Goal: Communication & Community: Answer question/provide support

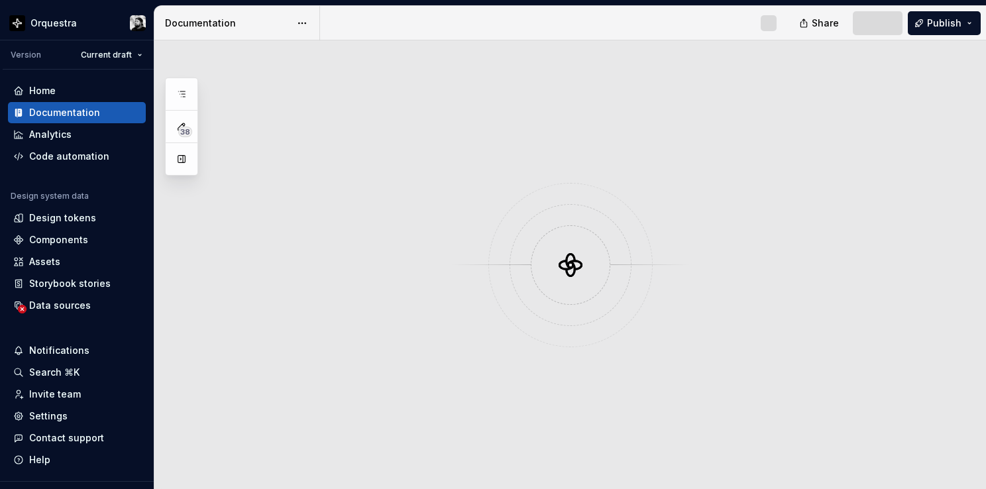
scroll to position [2879, 0]
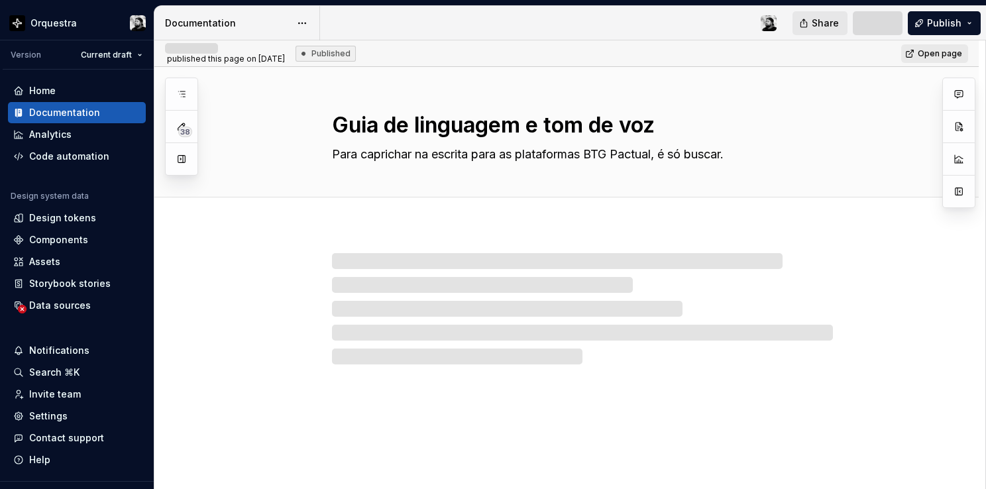
click at [814, 19] on span "Share" at bounding box center [825, 23] width 27 height 13
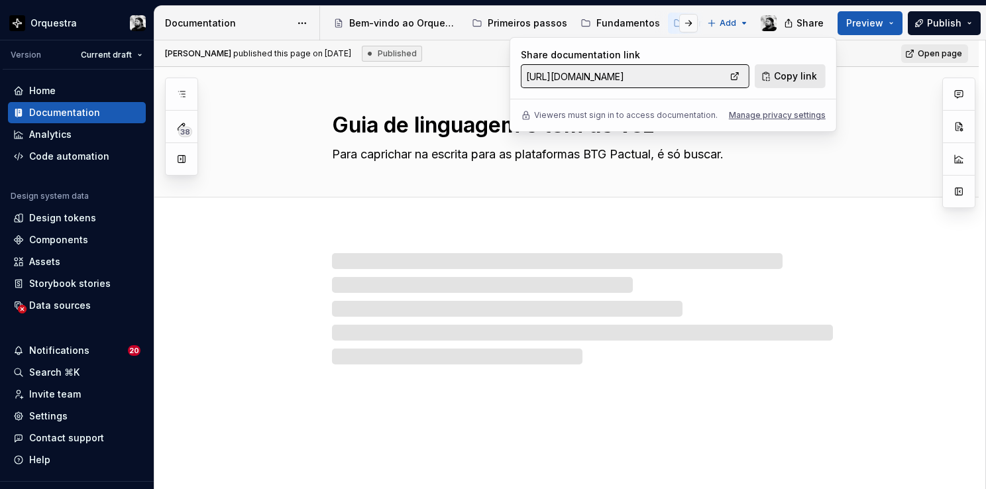
click at [781, 75] on span "Copy link" at bounding box center [795, 76] width 43 height 13
type textarea "*"
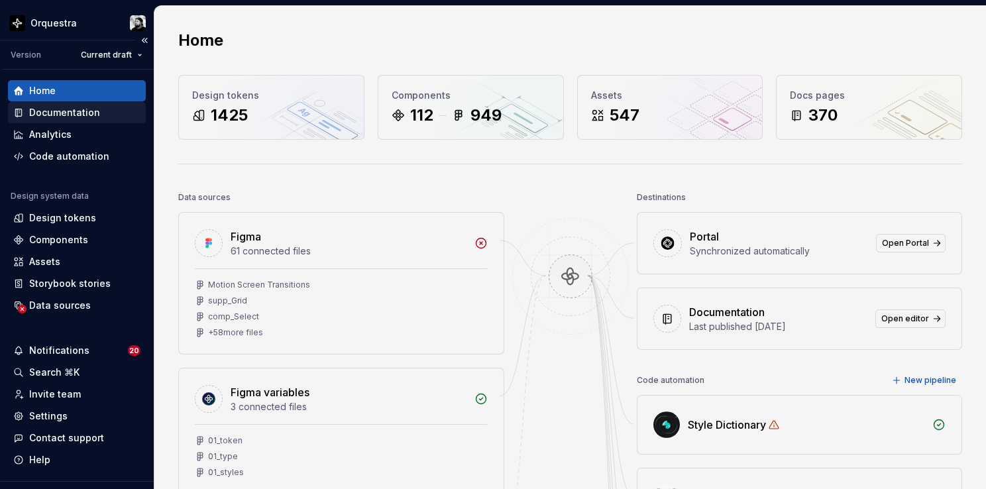
click at [70, 117] on div "Documentation" at bounding box center [64, 112] width 71 height 13
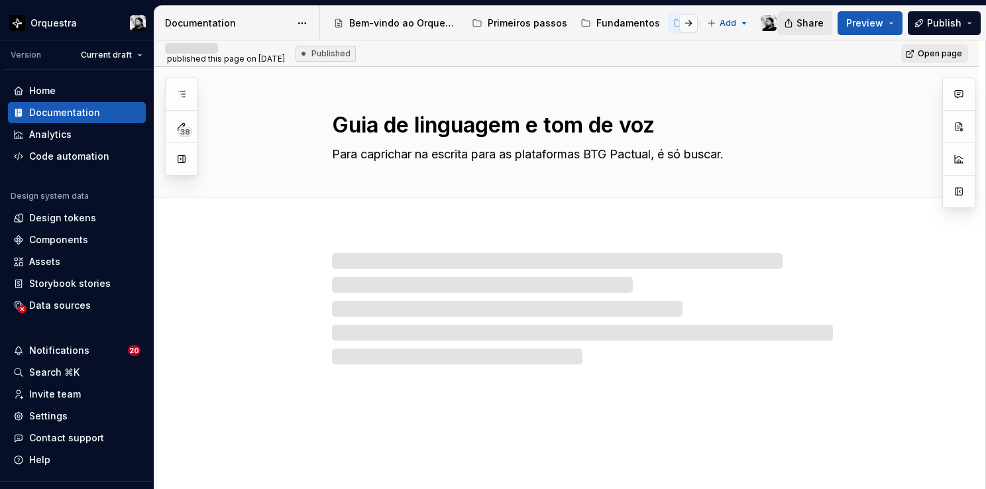
click at [807, 25] on span "Share" at bounding box center [810, 23] width 27 height 13
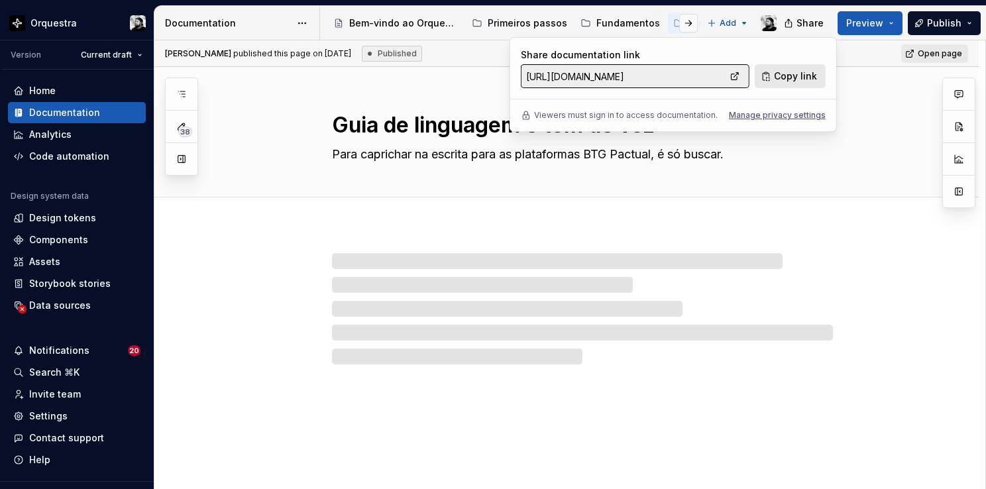
drag, startPoint x: 807, startPoint y: 25, endPoint x: 778, endPoint y: 74, distance: 56.5
click at [778, 74] on span "Copy link" at bounding box center [795, 76] width 43 height 13
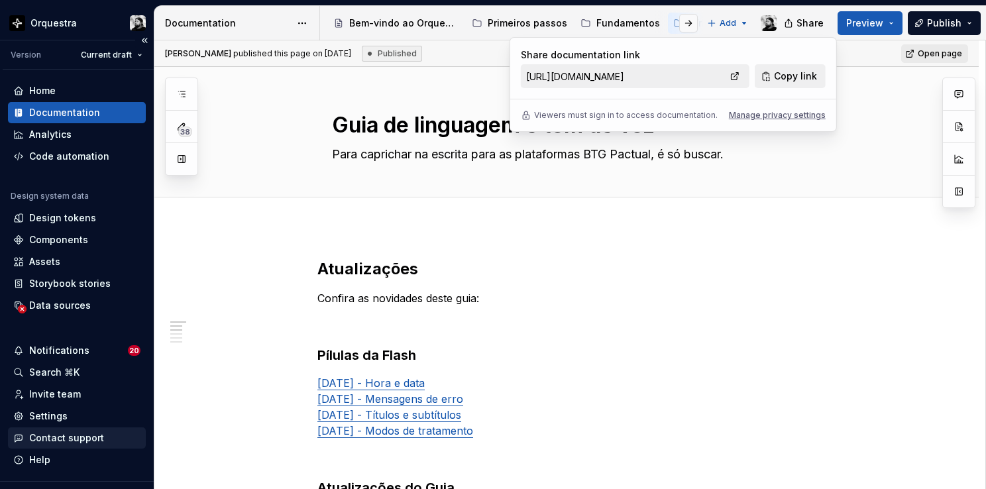
click at [61, 436] on div "Contact support" at bounding box center [66, 437] width 75 height 13
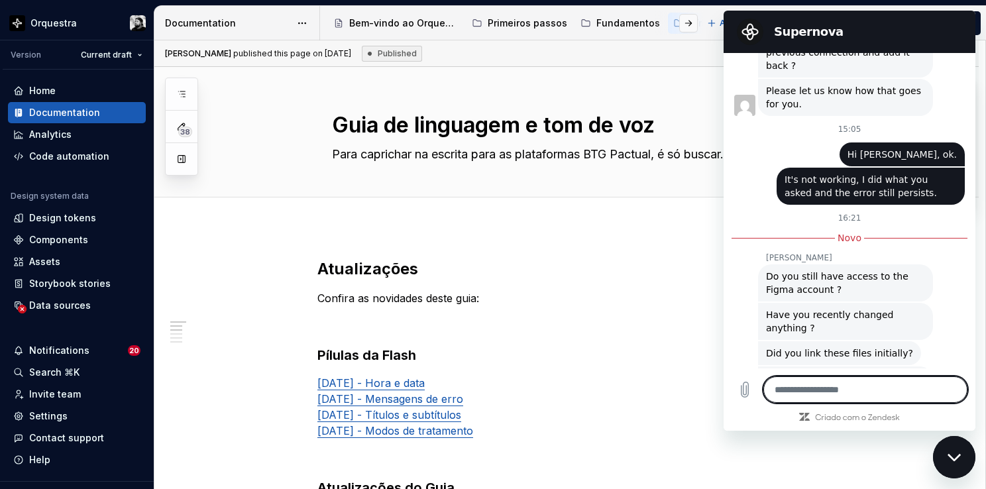
scroll to position [2892, 0]
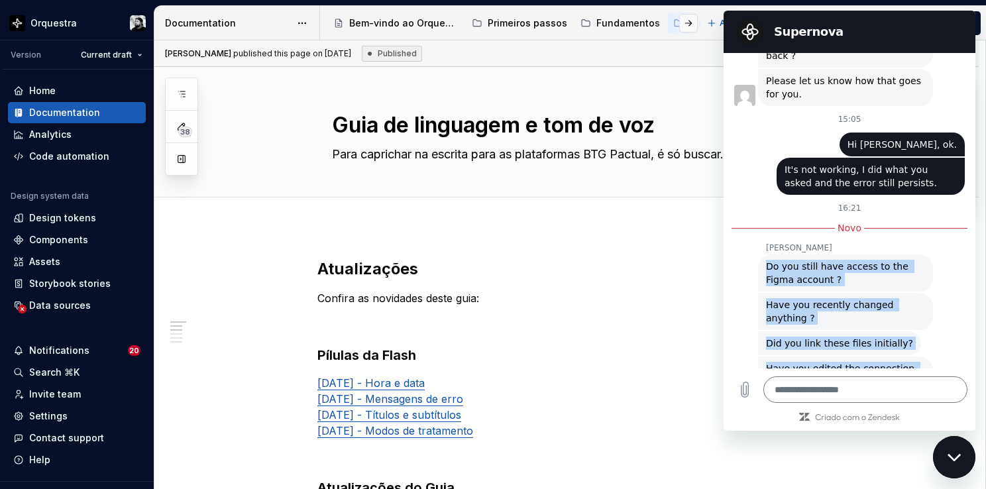
drag, startPoint x: 800, startPoint y: 340, endPoint x: 768, endPoint y: 213, distance: 130.5
click at [768, 213] on div "9 de setembro às 11:52 Supernova Supernova diz: Hello there, thank you for cont…" at bounding box center [850, 210] width 252 height 315
copy div "Do you still have access to the Figma account ? [PERSON_NAME]: Have you recentl…"
type textarea "*"
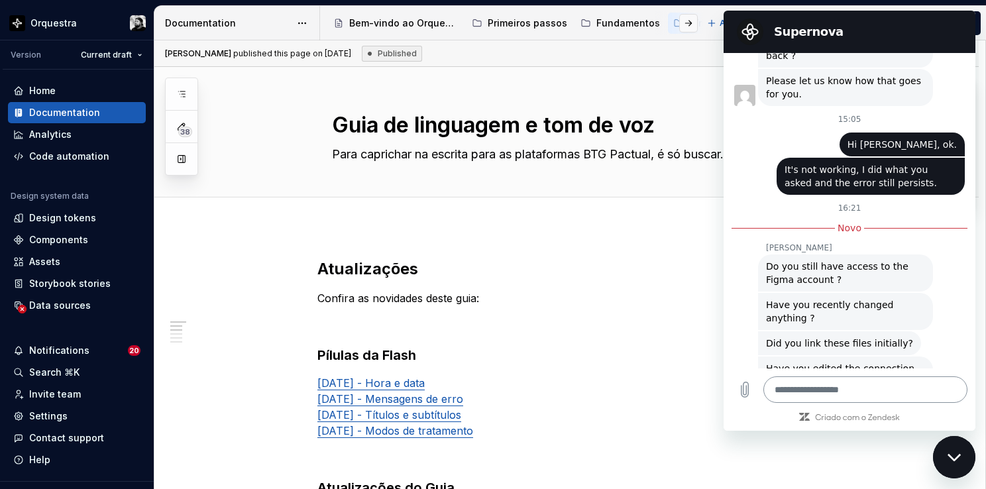
click at [835, 390] on textarea at bounding box center [865, 389] width 204 height 27
paste textarea "**********"
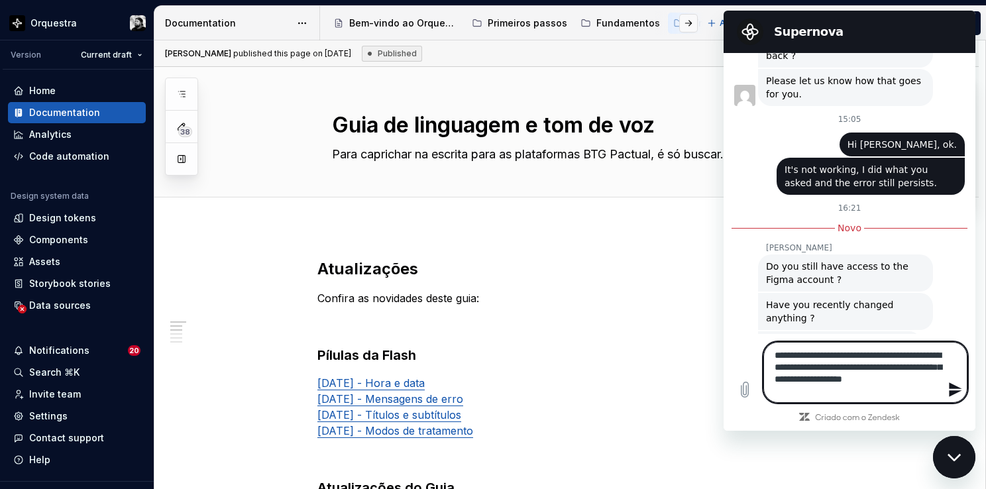
type textarea "**********"
type textarea "*"
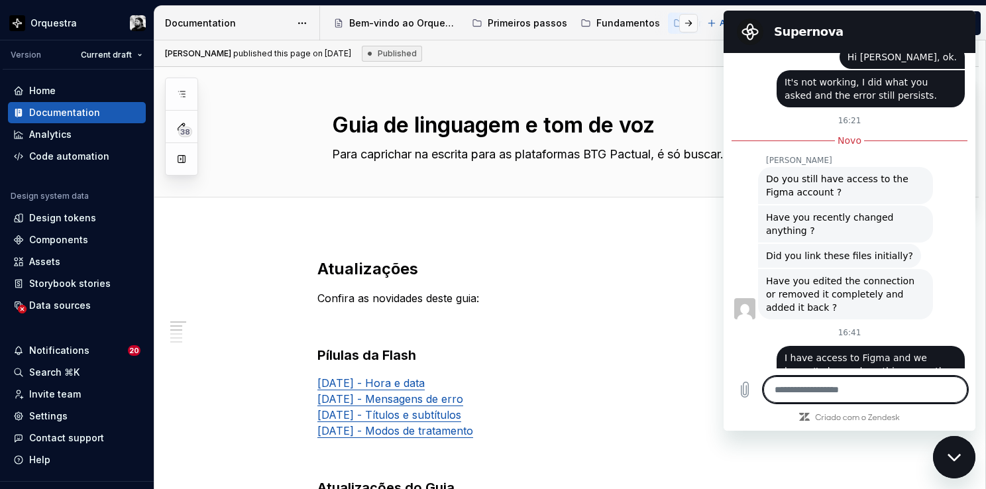
scroll to position [2982, 0]
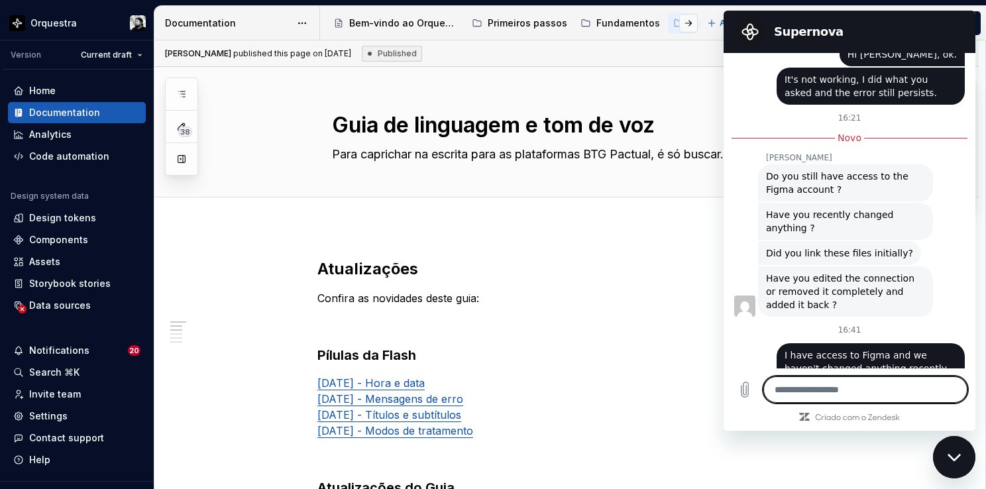
click at [952, 462] on div "Fechar janela de mensagens" at bounding box center [954, 457] width 40 height 40
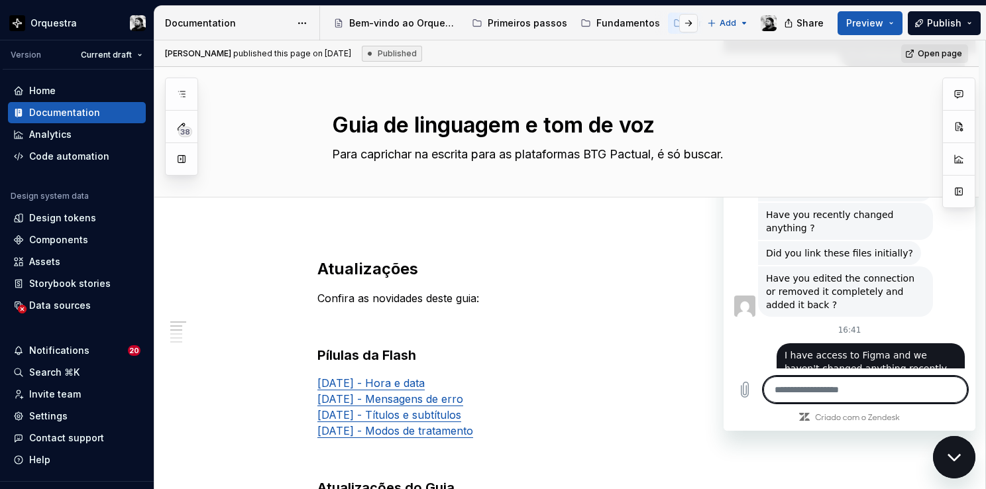
type textarea "*"
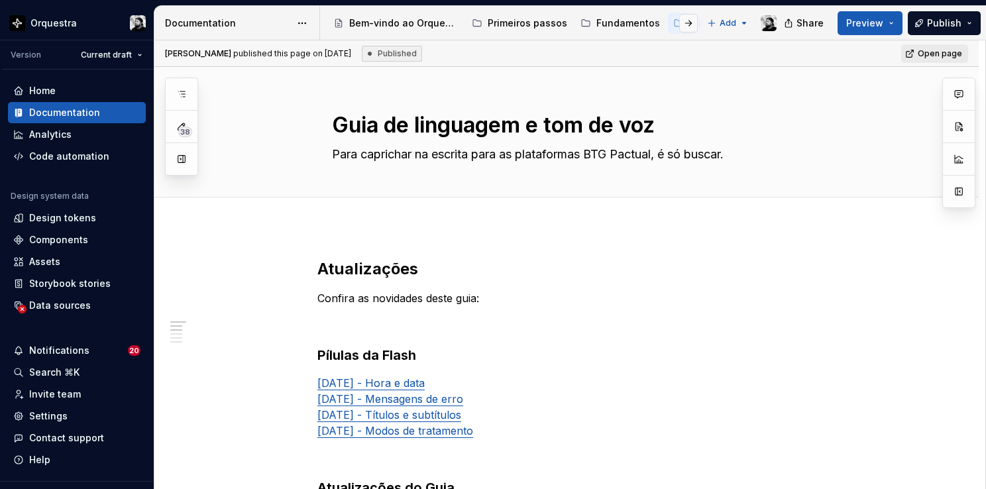
type textarea "*"
click at [32, 94] on div "Home" at bounding box center [42, 90] width 27 height 13
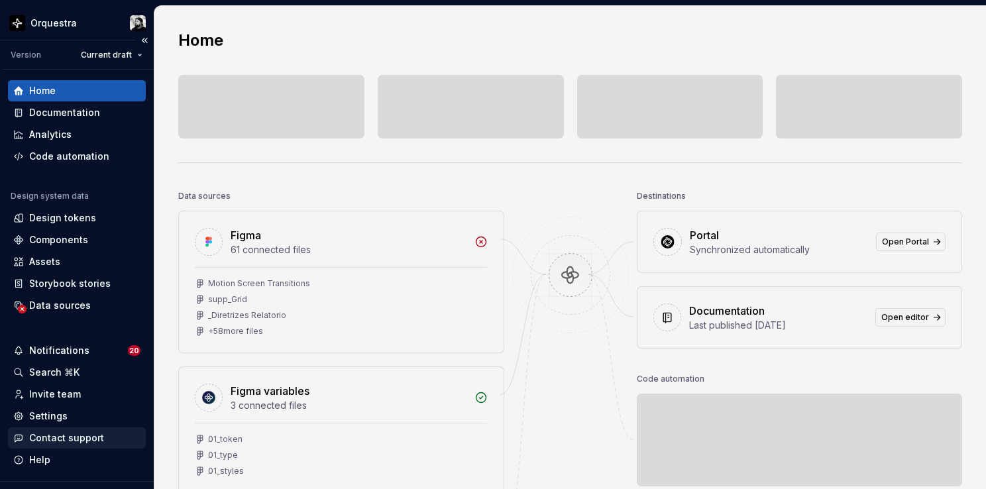
click at [48, 435] on div "Contact support" at bounding box center [66, 437] width 75 height 13
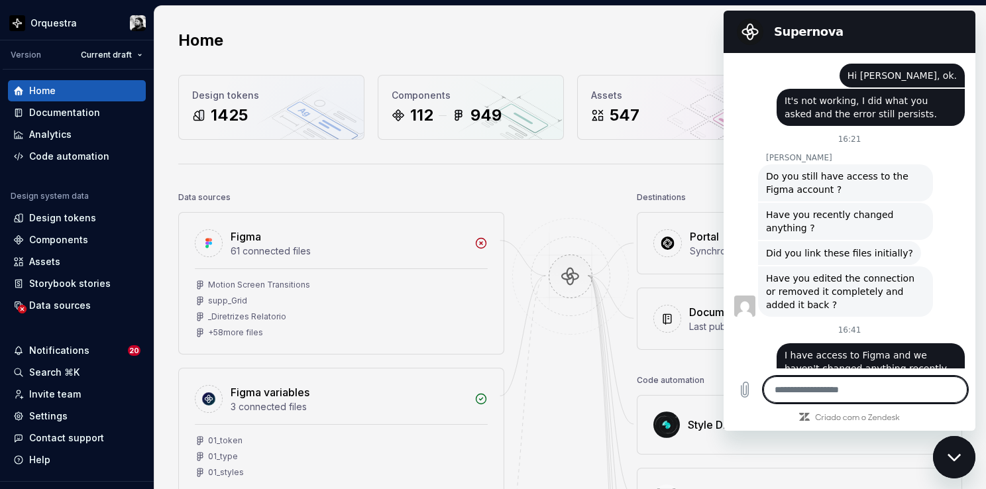
click at [959, 459] on icon "Fechar janela de mensagens" at bounding box center [955, 457] width 14 height 9
type textarea "*"
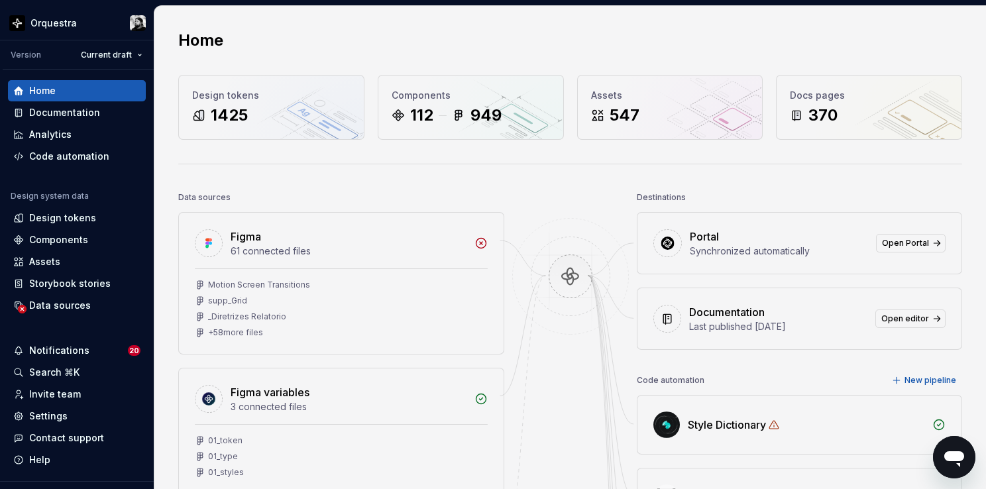
scroll to position [2982, 0]
